Goal: Task Accomplishment & Management: Manage account settings

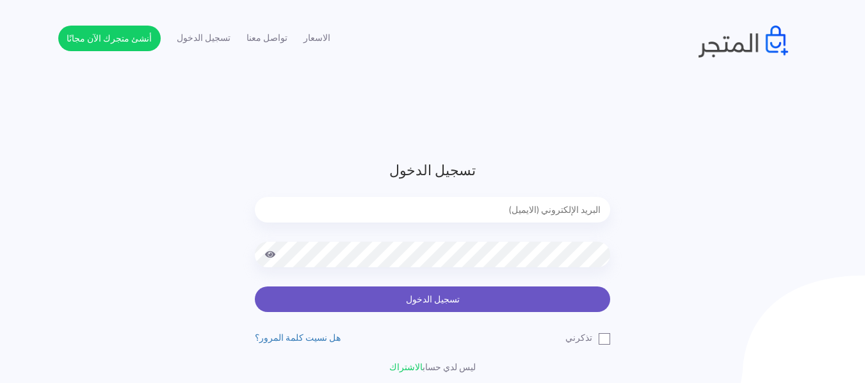
type input "[EMAIL_ADDRESS][DOMAIN_NAME]"
click at [422, 303] on button "تسجيل الدخول" at bounding box center [432, 300] width 355 height 26
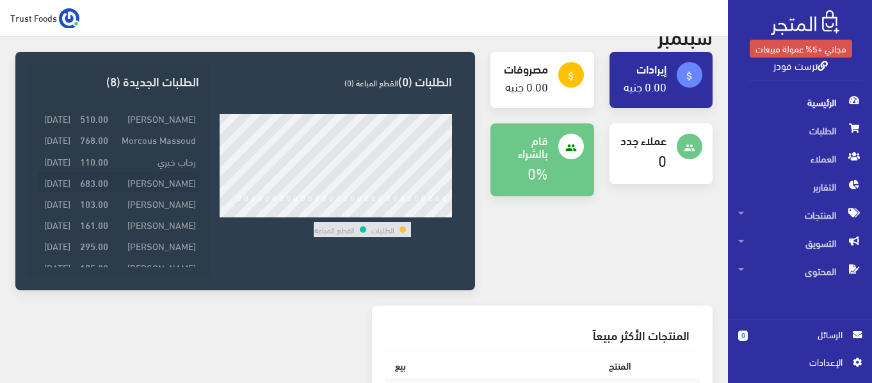
scroll to position [64, 0]
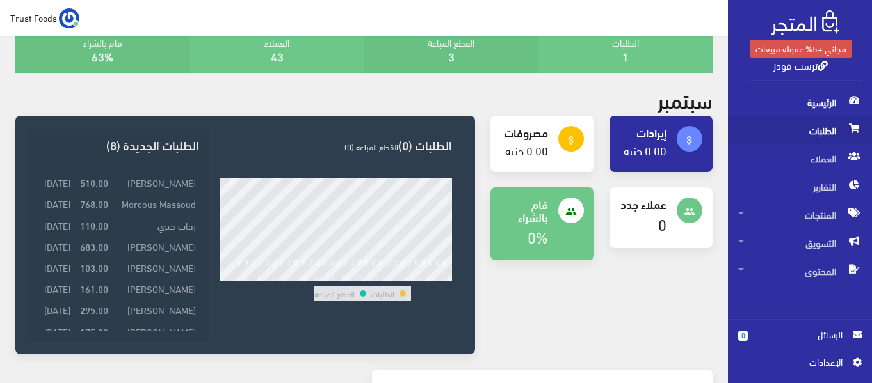
click at [831, 125] on span "الطلبات" at bounding box center [800, 130] width 124 height 28
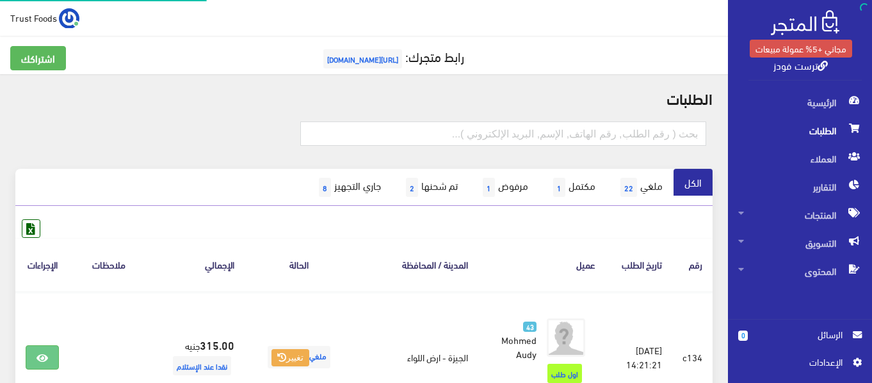
click at [621, 47] on h5 "رابط متجرك: https://truststore.almatjar.store" at bounding box center [363, 59] width 707 height 26
click at [812, 70] on link "ترست فودز" at bounding box center [800, 65] width 54 height 19
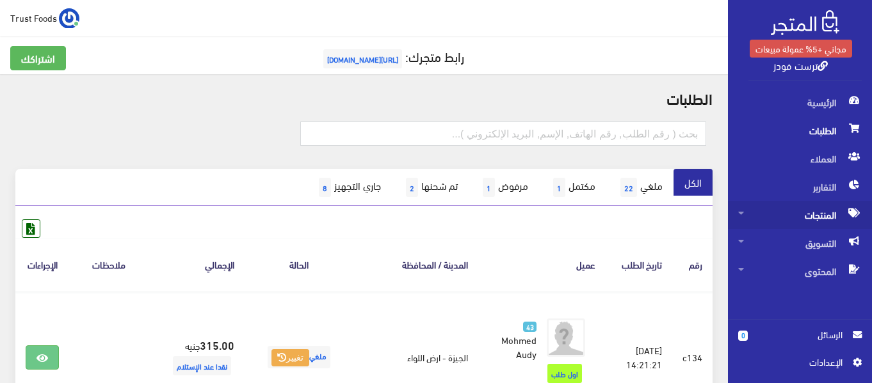
scroll to position [192, 0]
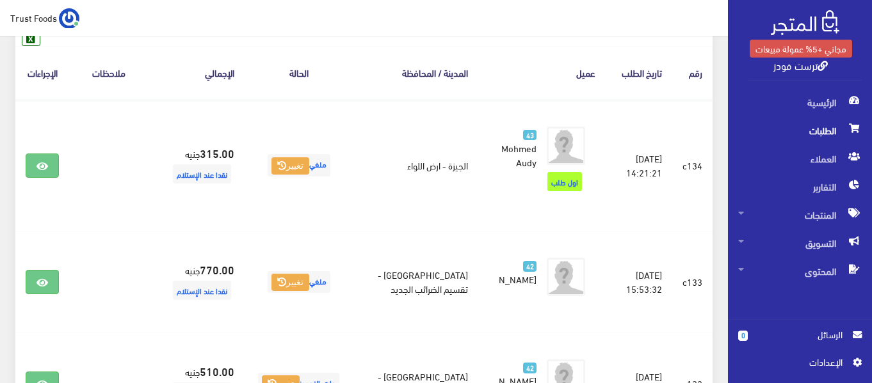
click at [824, 360] on span "اﻹعدادات" at bounding box center [794, 362] width 93 height 14
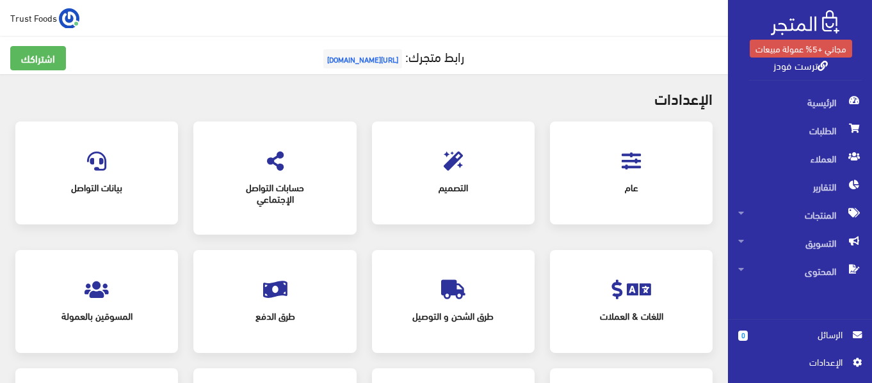
scroll to position [160, 0]
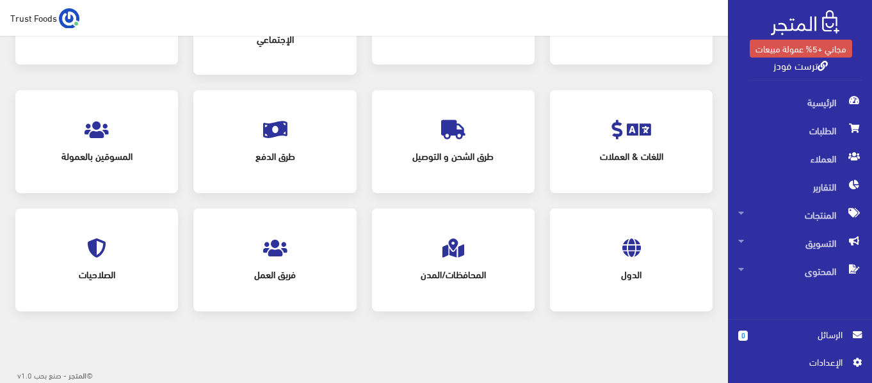
click at [460, 137] on icon at bounding box center [453, 129] width 24 height 19
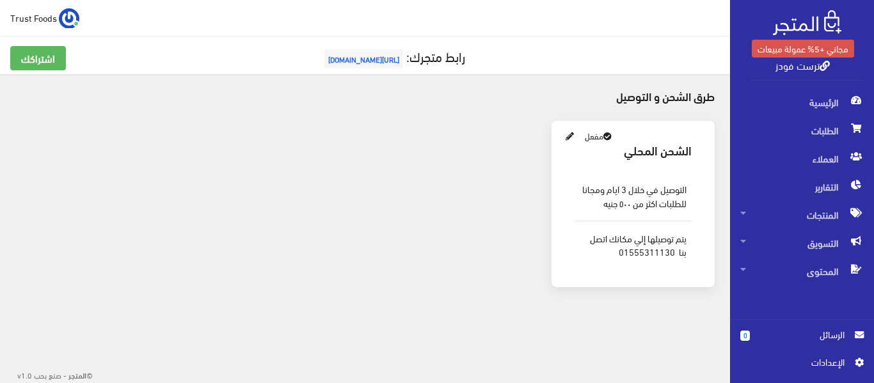
click at [565, 135] on link at bounding box center [569, 135] width 15 height 17
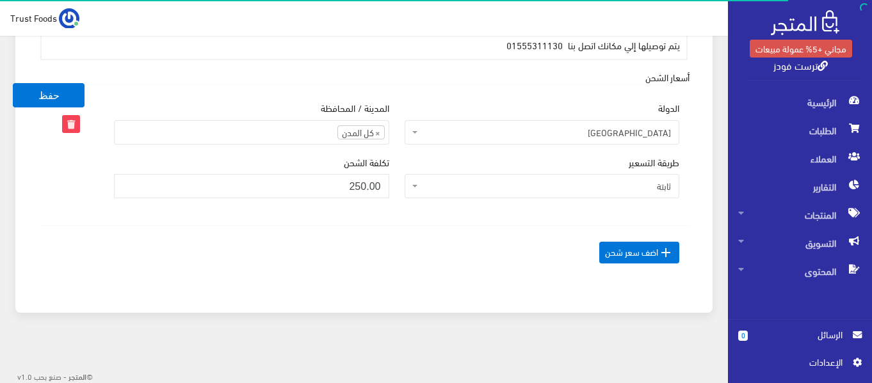
scroll to position [313, 0]
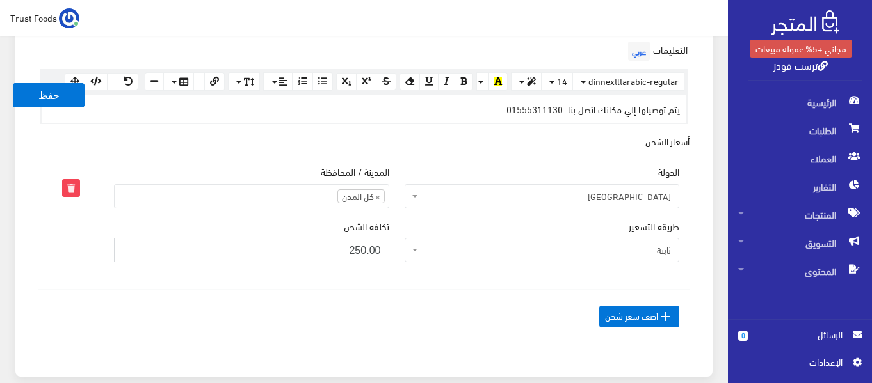
drag, startPoint x: 346, startPoint y: 246, endPoint x: 369, endPoint y: 246, distance: 22.4
click at [369, 246] on input "250.00" at bounding box center [251, 250] width 275 height 24
drag, startPoint x: 381, startPoint y: 249, endPoint x: 327, endPoint y: 253, distance: 54.6
click at [327, 253] on input "100000" at bounding box center [251, 250] width 275 height 24
type input "100"
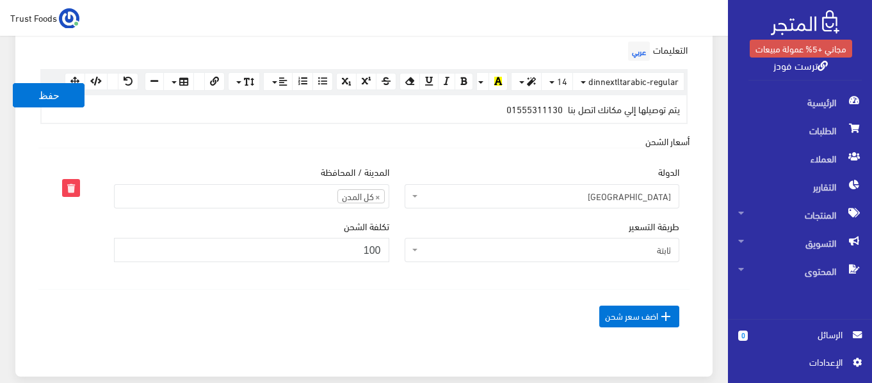
click at [431, 293] on td " اضف سعر شحن" at bounding box center [363, 316] width 651 height 54
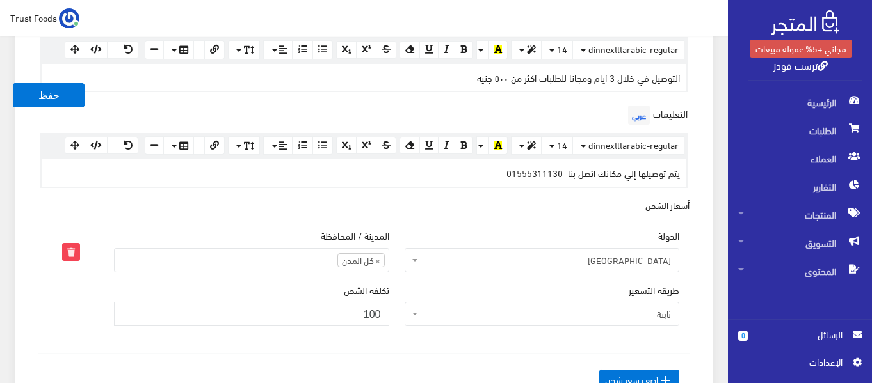
scroll to position [185, 0]
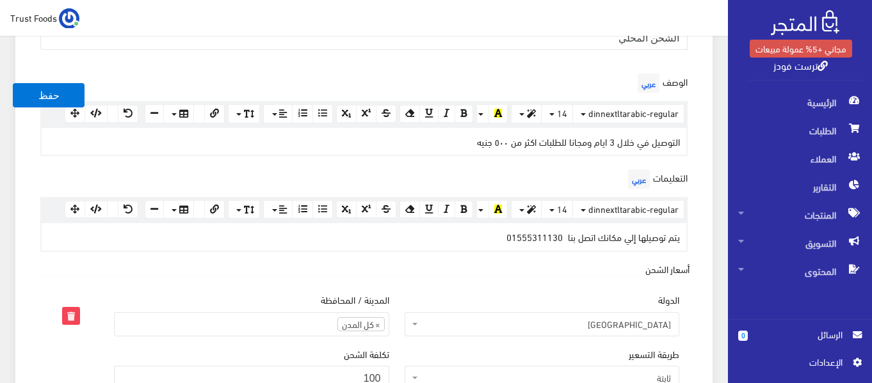
click at [523, 239] on div "يتم توصيلها إلي مكانك اتصل بنا 01555311130" at bounding box center [364, 236] width 645 height 27
click at [453, 271] on div "أسعار الشحن الدولة كل الدول مصر كل الدول المدينة / المحافظة" at bounding box center [363, 366] width 651 height 209
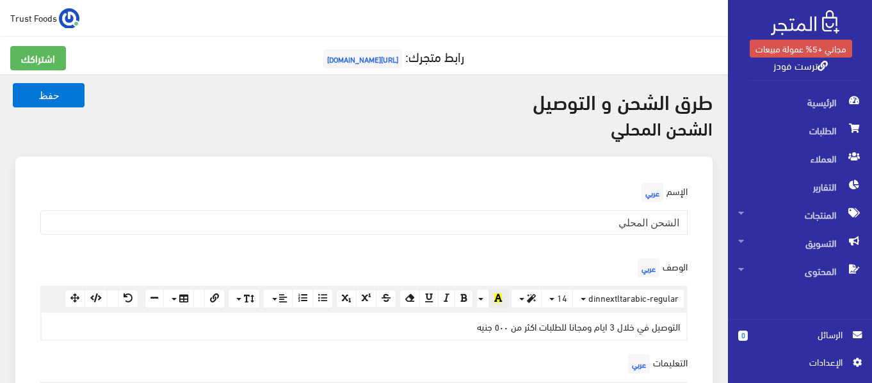
scroll to position [128, 0]
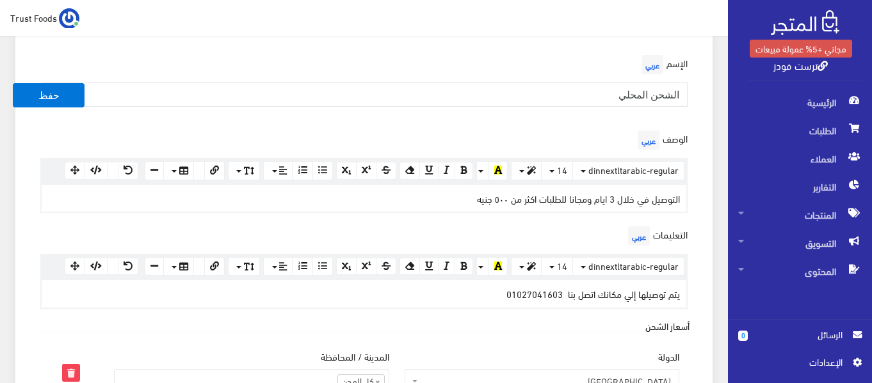
click at [506, 197] on div "التوصيل في خلال 3 ايام ومجانا للطلبات اكثر من ٥٠٠ جنيه" at bounding box center [364, 198] width 645 height 27
click at [387, 202] on div "التوصيل في خلال 3 ايام ومجانا للطلبات اكثر من 3000جنيه" at bounding box center [364, 198] width 645 height 27
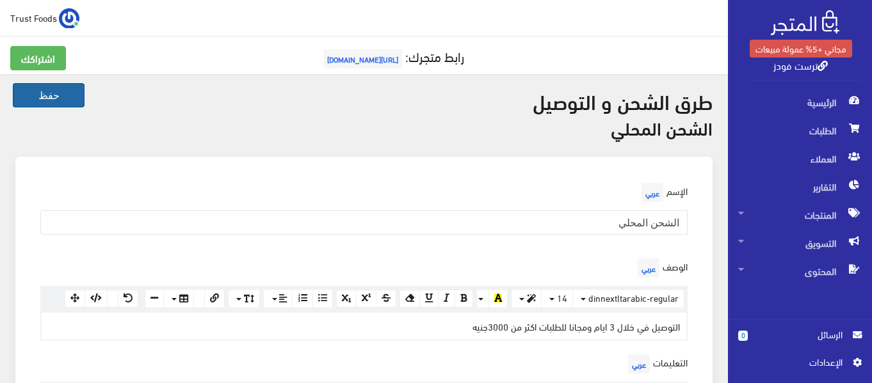
click at [40, 90] on button "حفظ" at bounding box center [49, 95] width 72 height 24
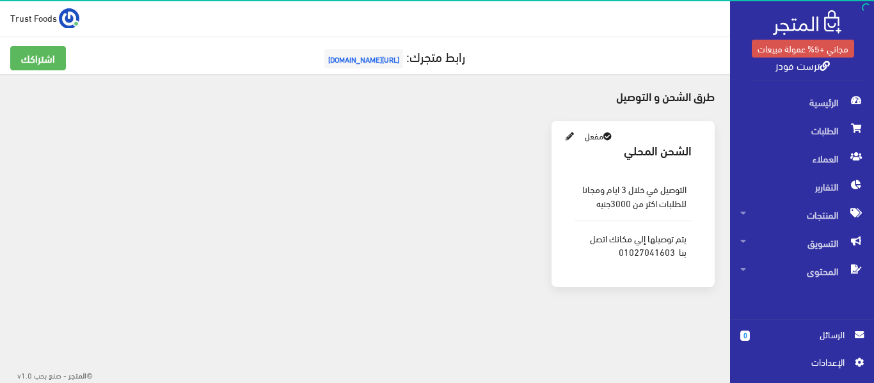
click at [810, 357] on span "اﻹعدادات" at bounding box center [797, 362] width 93 height 14
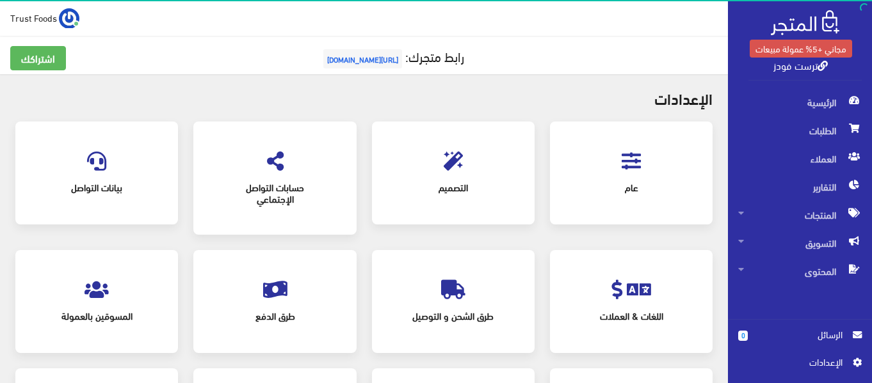
click at [623, 158] on icon at bounding box center [631, 161] width 19 height 19
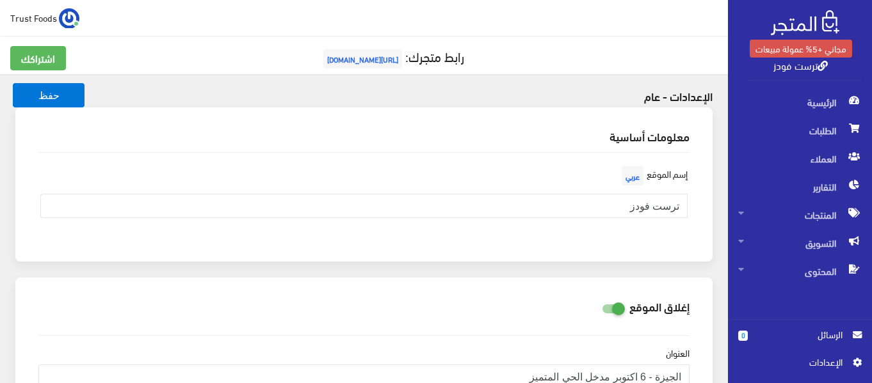
click at [602, 309] on icon at bounding box center [602, 309] width 0 height 12
click at [602, 309] on input "checkbox" at bounding box center [590, 307] width 23 height 13
checkbox input "false"
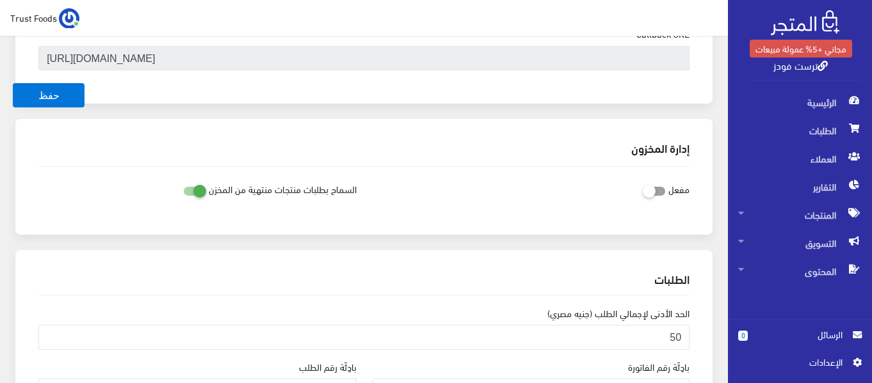
scroll to position [640, 0]
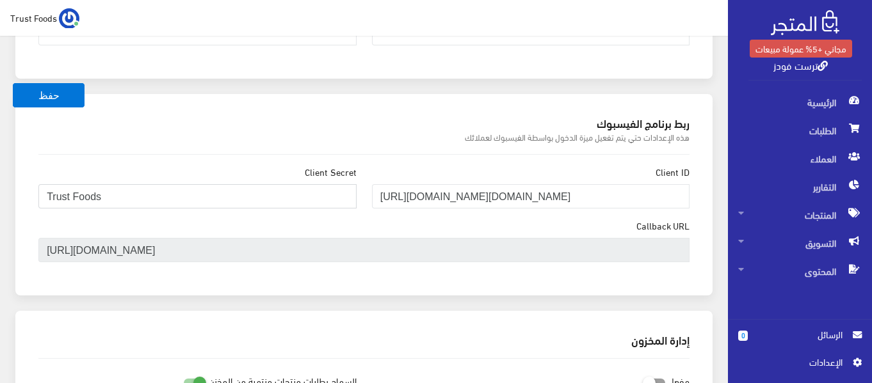
drag, startPoint x: 130, startPoint y: 194, endPoint x: 72, endPoint y: 202, distance: 58.2
click at [72, 202] on input "Trust Foods" at bounding box center [197, 196] width 318 height 24
click at [76, 203] on input "Trust group" at bounding box center [197, 196] width 318 height 24
click at [151, 194] on input "Trust Group" at bounding box center [197, 196] width 318 height 24
type input "Trust Group"
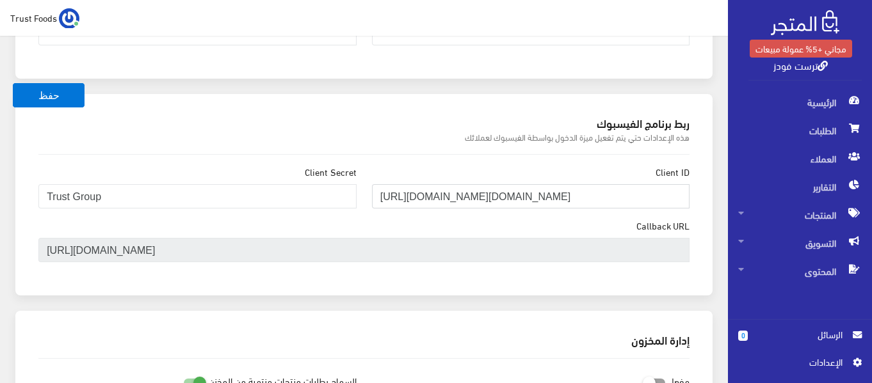
click at [410, 195] on input "[URL][DOMAIN_NAME][DOMAIN_NAME]" at bounding box center [531, 196] width 318 height 24
click at [410, 195] on input "https://www.facebook.com/trustfoods.eg/" at bounding box center [531, 196] width 318 height 24
paste input "text"
click at [463, 189] on input "https://www.facebook.com/" at bounding box center [531, 196] width 318 height 24
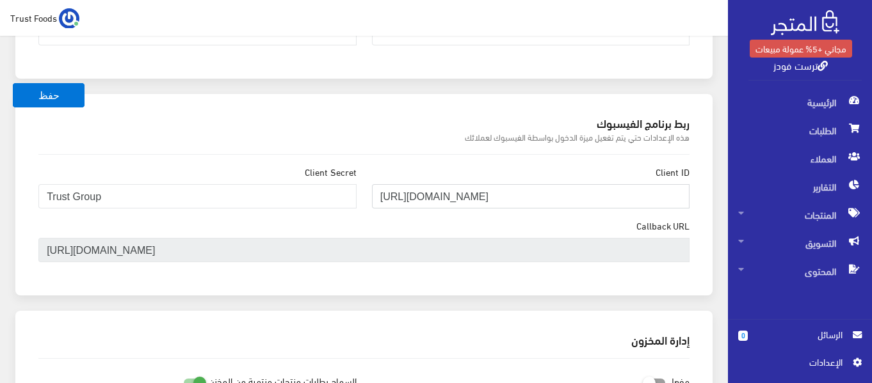
click at [463, 189] on input "https://www.facebook.com/" at bounding box center [531, 196] width 318 height 24
paste input "trustpack.eg"
type input "https://www.facebook.com/trustpack.eg"
click at [520, 222] on div "Callback URL https://truststore.almatjar.store/auth/facebook/callback" at bounding box center [364, 246] width 666 height 54
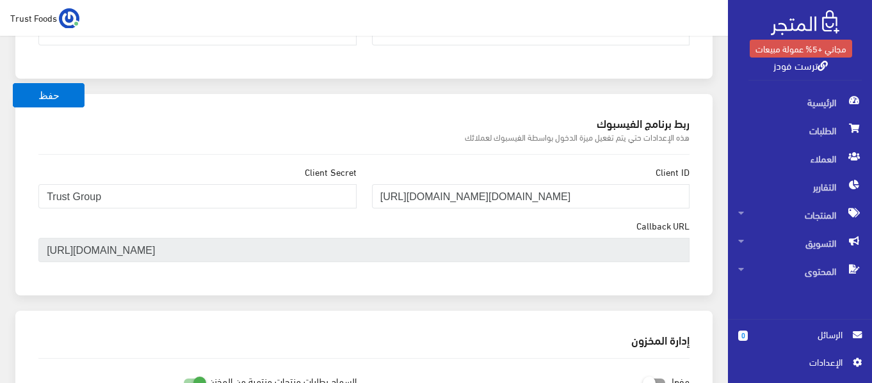
scroll to position [960, 0]
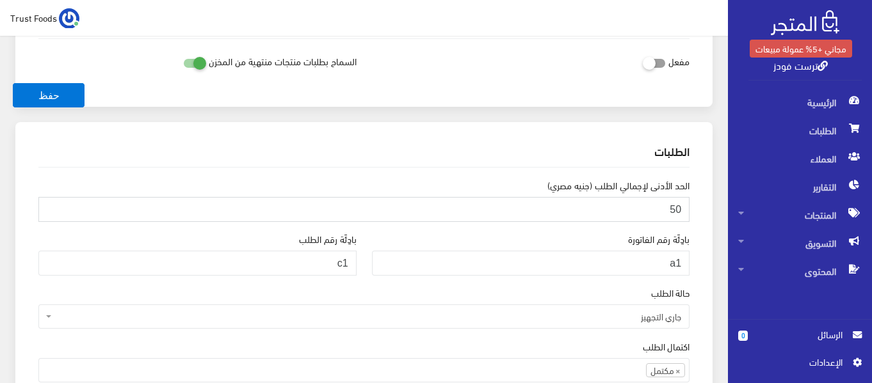
drag, startPoint x: 604, startPoint y: 212, endPoint x: 696, endPoint y: 214, distance: 92.2
click at [696, 214] on div "الحد الأدنى لإجمالي الطلب (جنيه مصري) 50" at bounding box center [364, 206] width 666 height 54
type input "2"
type input "1000"
click at [384, 294] on div "حالة الطلب جاري التجهيز تم شحنها ملغي مكتمل مرفوض تم عكس الإلغاء فشل تم رد المب…" at bounding box center [363, 308] width 651 height 44
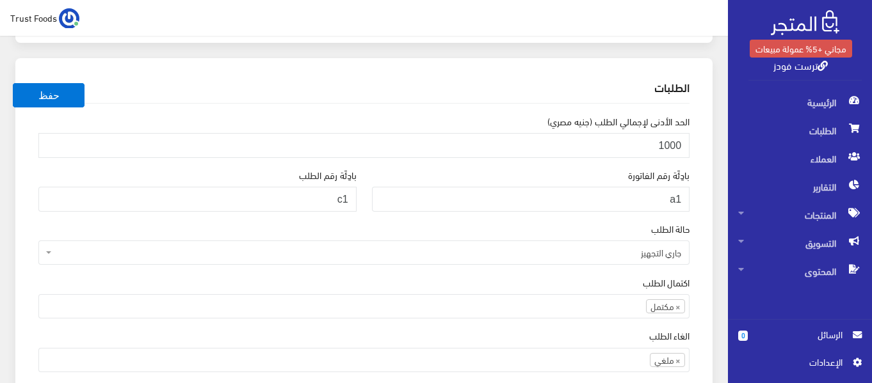
scroll to position [1088, 0]
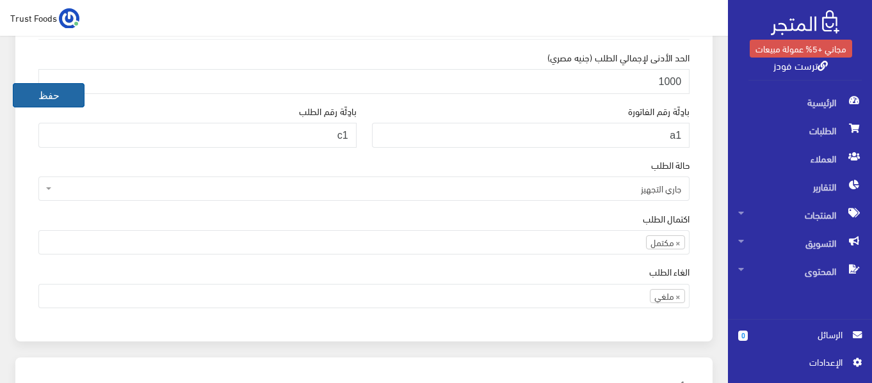
click at [47, 92] on button "حفظ" at bounding box center [49, 95] width 72 height 24
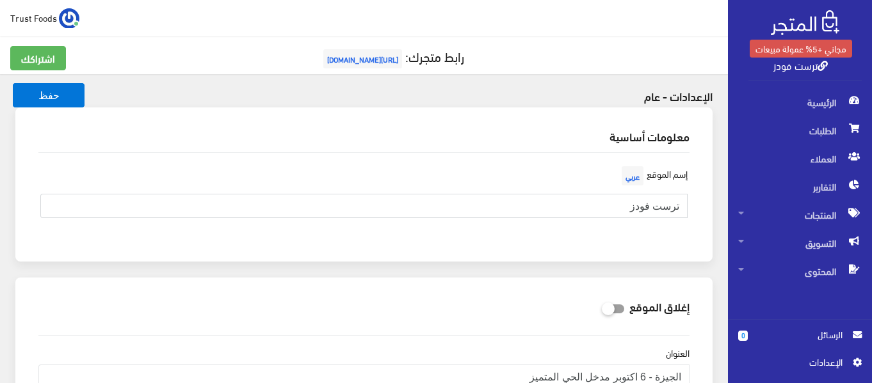
drag, startPoint x: 623, startPoint y: 206, endPoint x: 649, endPoint y: 209, distance: 25.7
click at [649, 209] on input "ترست فودز" at bounding box center [363, 206] width 647 height 24
type input "ترست [جروب"
click at [36, 90] on button "حفظ" at bounding box center [49, 95] width 72 height 24
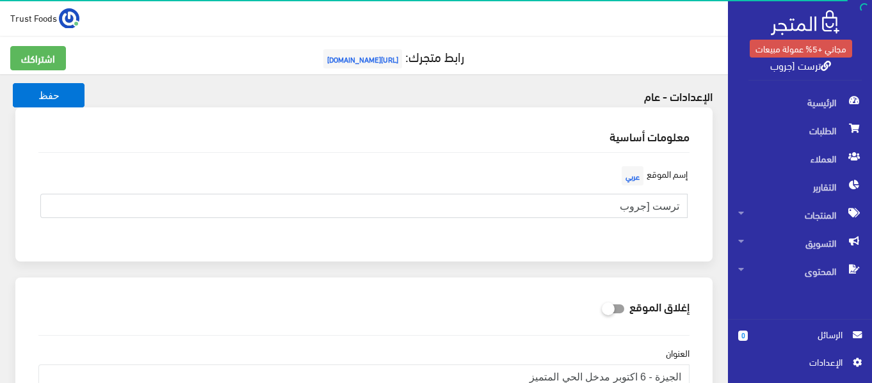
click at [649, 209] on input "ترست [جروب" at bounding box center [363, 206] width 647 height 24
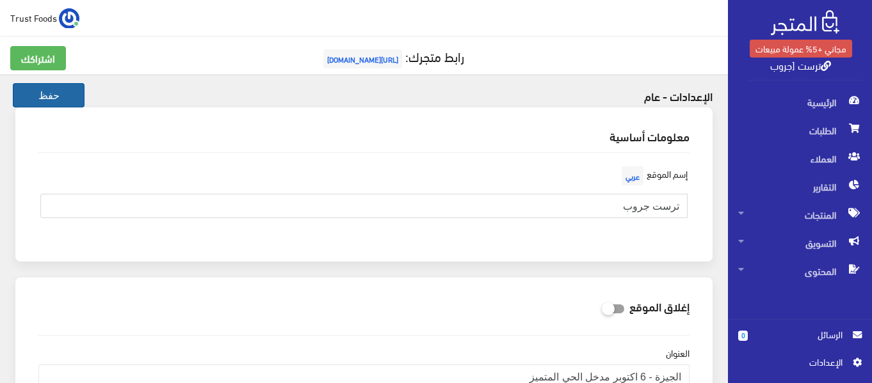
type input "ترست جروب"
click at [45, 103] on button "حفظ" at bounding box center [49, 95] width 72 height 24
click at [39, 51] on link "اشتراكك" at bounding box center [38, 58] width 56 height 24
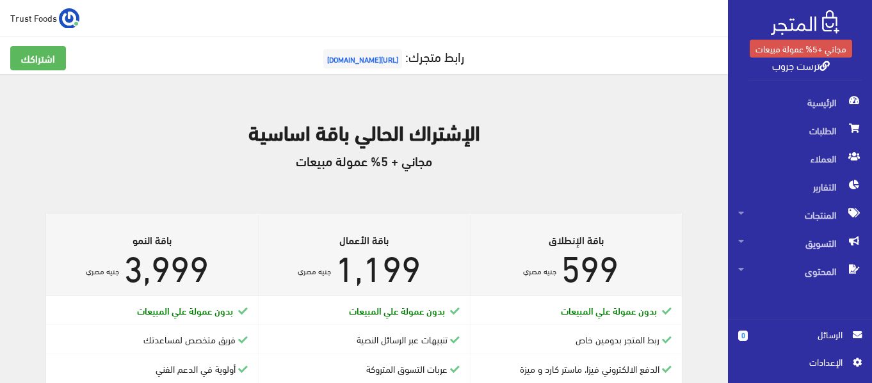
click at [325, 168] on h5 "مجاني + 5% عمولة مبيعات" at bounding box center [363, 161] width 697 height 14
click at [520, 169] on div "الإشتراك الحالي باقة اساسية مجاني + 5% عمولة مبيعات" at bounding box center [363, 152] width 697 height 124
click at [516, 172] on div "الإشتراك الحالي باقة اساسية مجاني + 5% عمولة مبيعات" at bounding box center [363, 152] width 697 height 124
click at [30, 19] on span "Trust Foods" at bounding box center [33, 18] width 47 height 16
click at [516, 156] on h5 "مجاني + 5% عمولة مبيعات" at bounding box center [363, 161] width 697 height 14
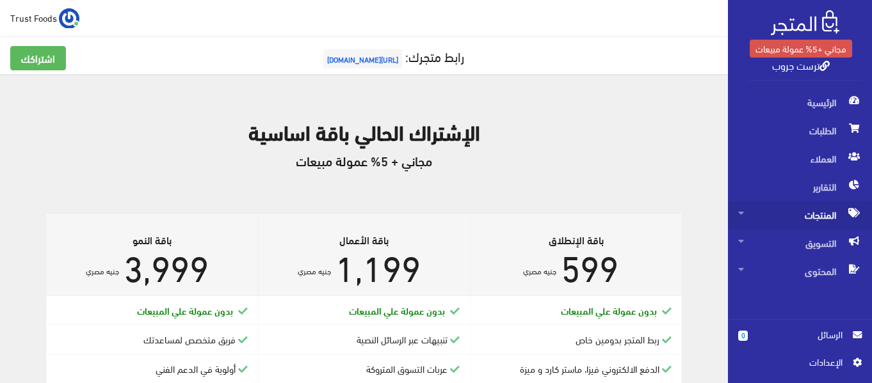
click at [823, 216] on span "المنتجات" at bounding box center [800, 215] width 124 height 28
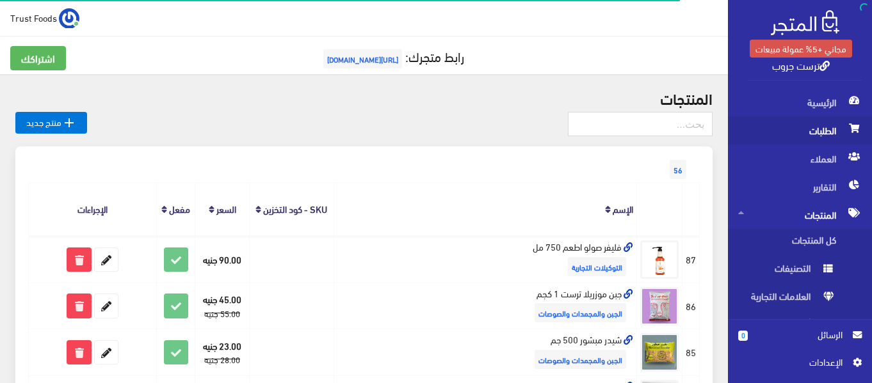
click at [832, 131] on span "الطلبات" at bounding box center [800, 130] width 124 height 28
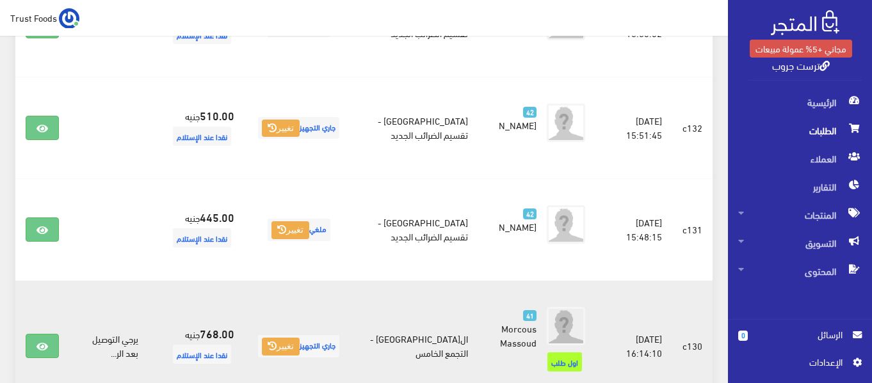
scroll to position [512, 0]
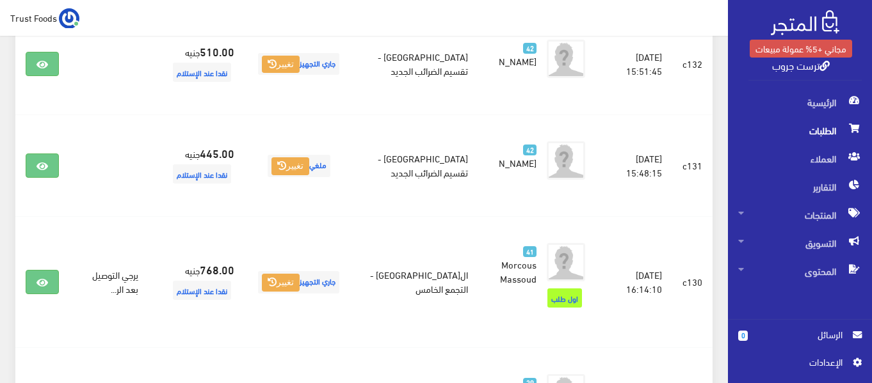
click at [844, 358] on span "اﻹعدادات" at bounding box center [795, 362] width 115 height 14
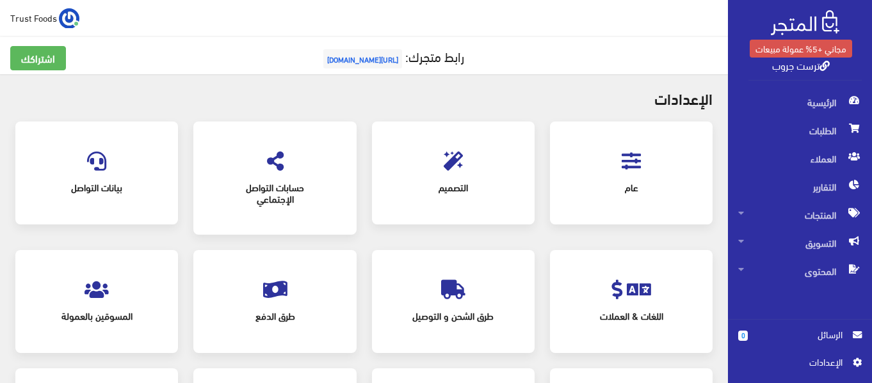
click at [96, 183] on span "بيانات التواصل" at bounding box center [96, 187] width 116 height 28
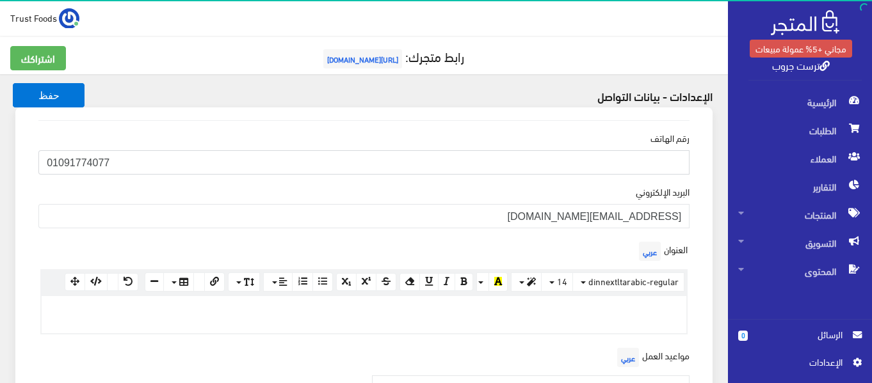
click at [163, 163] on input "01091774077" at bounding box center [363, 162] width 651 height 24
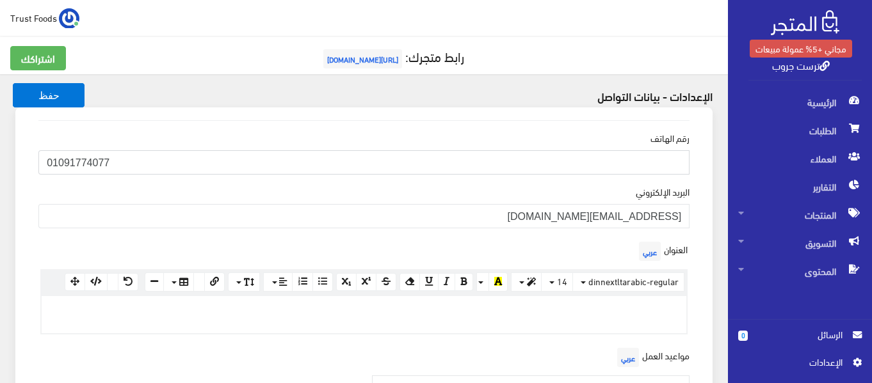
scroll to position [128, 0]
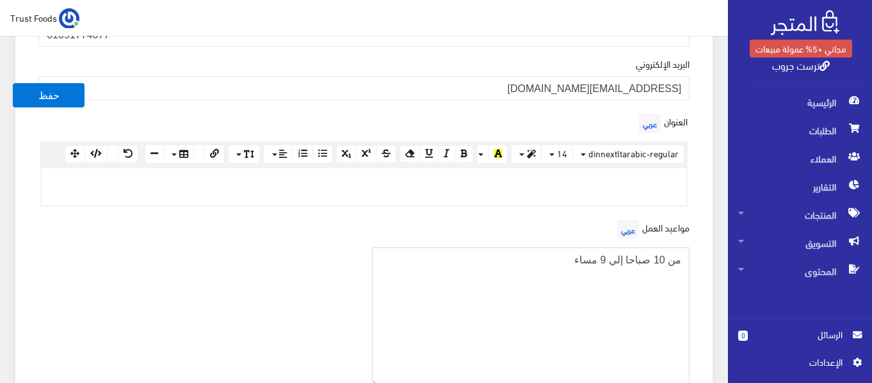
click at [512, 296] on textarea "من 10 صباحا إلي 9 مساء" at bounding box center [531, 318] width 318 height 140
click at [820, 360] on span "اﻹعدادات" at bounding box center [794, 362] width 93 height 14
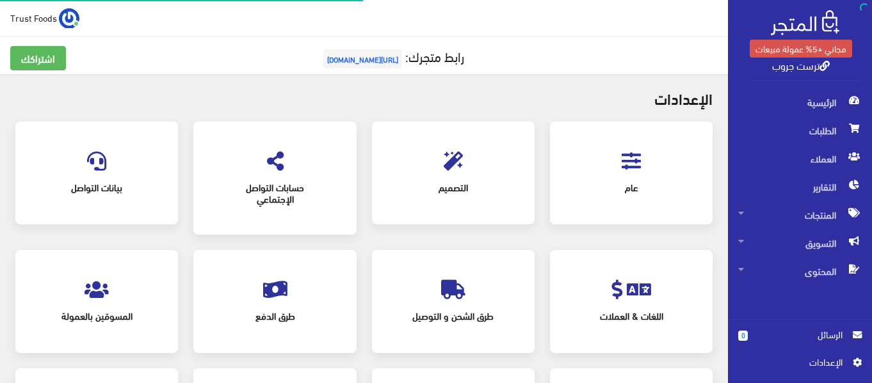
click at [650, 157] on div "عام" at bounding box center [631, 172] width 137 height 77
click at [625, 164] on icon at bounding box center [631, 161] width 19 height 19
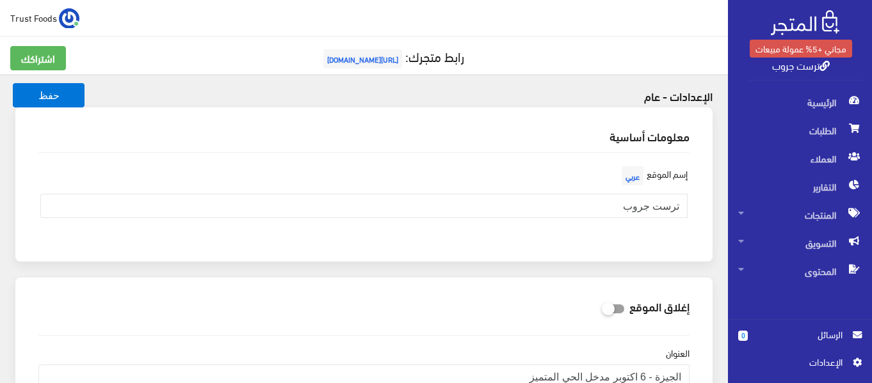
click at [816, 362] on span "اﻹعدادات" at bounding box center [794, 362] width 93 height 14
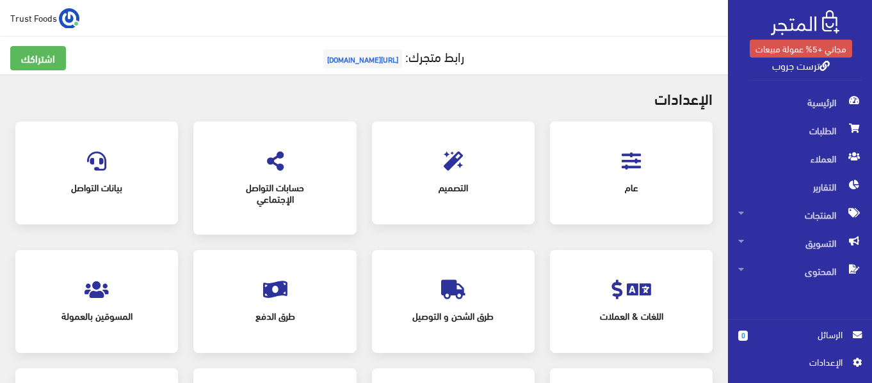
click at [430, 305] on span "طرق الشحن و التوصيل" at bounding box center [453, 316] width 116 height 28
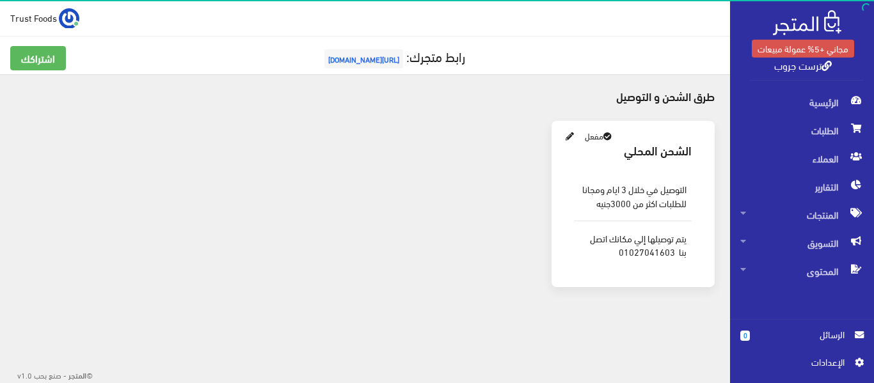
click at [572, 136] on icon at bounding box center [570, 137] width 8 height 8
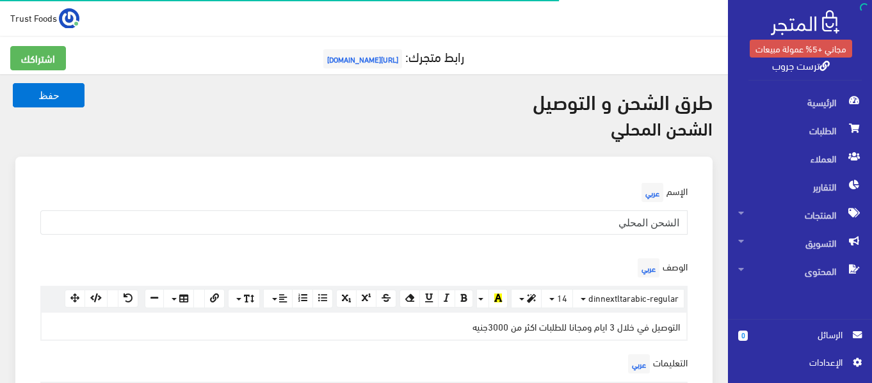
scroll to position [192, 0]
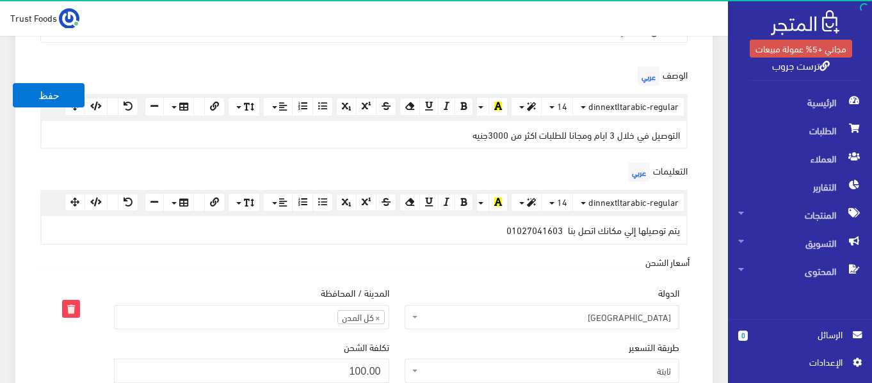
click at [545, 233] on div "يتم توصيلها إلي مكانك اتصل بنا 01027041603" at bounding box center [364, 229] width 645 height 27
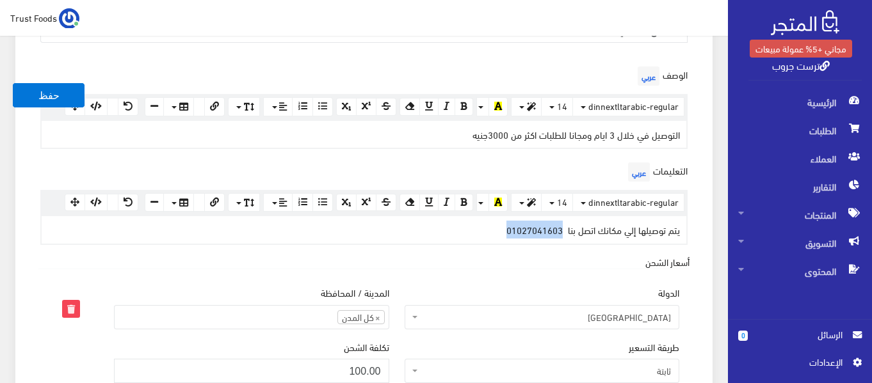
click at [545, 233] on div "يتم توصيلها إلي مكانك اتصل بنا 01027041603" at bounding box center [364, 229] width 645 height 27
click at [574, 285] on div "الدولة كل الدول مصر مصر" at bounding box center [542, 307] width 275 height 44
click at [42, 95] on button "حفظ" at bounding box center [49, 95] width 72 height 24
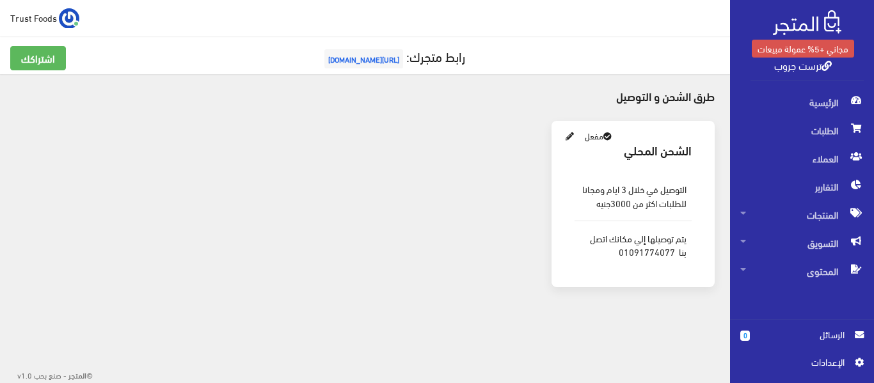
click at [807, 67] on link "ترست جروب" at bounding box center [804, 65] width 58 height 19
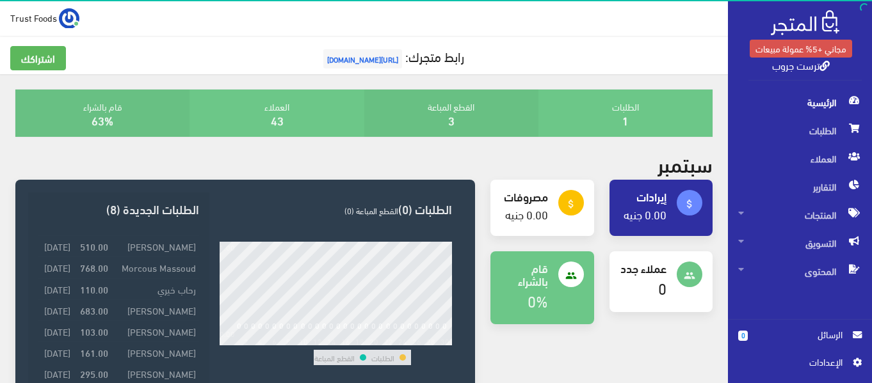
click at [802, 67] on link "ترست جروب" at bounding box center [801, 65] width 58 height 19
